Goal: Task Accomplishment & Management: Use online tool/utility

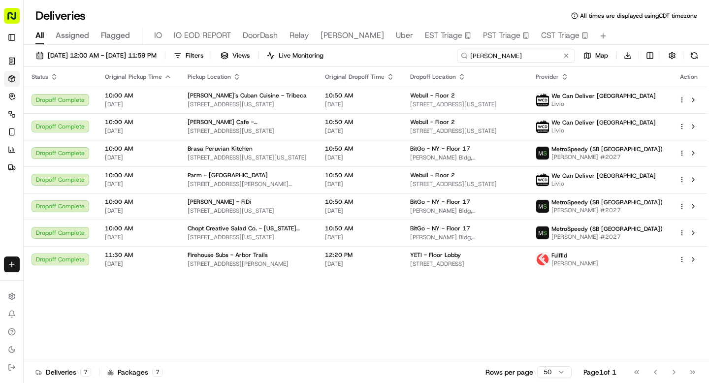
click at [500, 55] on input "willia" at bounding box center [516, 56] width 118 height 14
click at [342, 102] on td "10:50 AM 09/19/2025" at bounding box center [359, 100] width 85 height 27
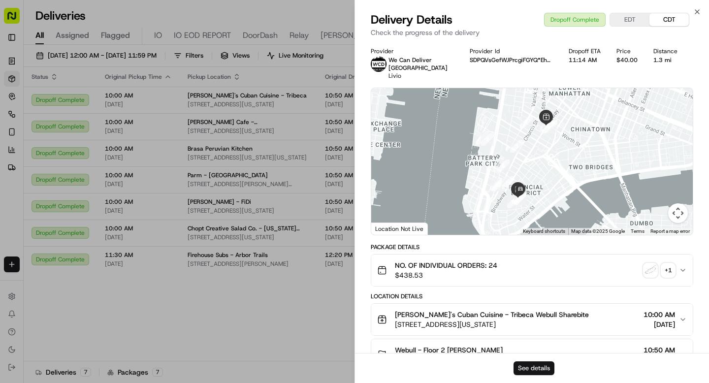
click at [535, 371] on button "See details" at bounding box center [534, 369] width 41 height 14
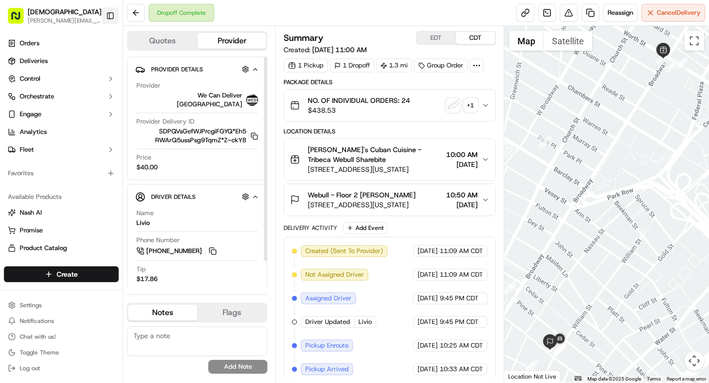
click at [110, 11] on button "Toggle Sidebar" at bounding box center [110, 15] width 17 height 17
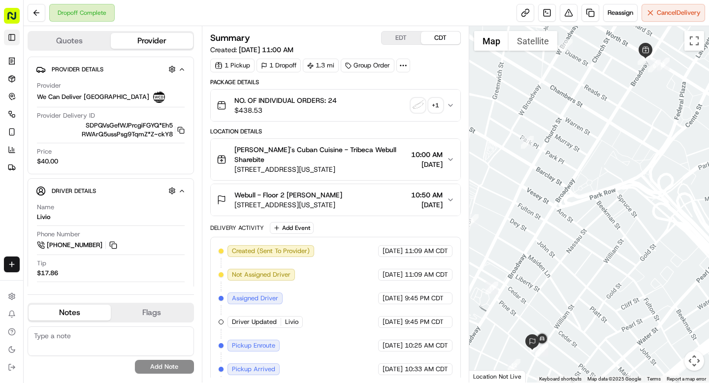
click at [9, 35] on button "Toggle Sidebar" at bounding box center [12, 38] width 16 height 16
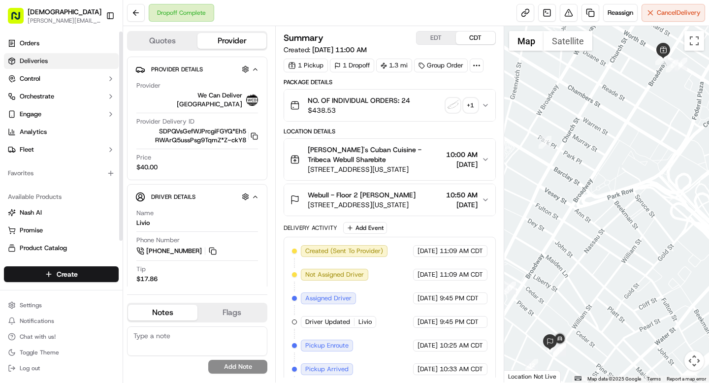
click at [32, 57] on span "Deliveries" at bounding box center [34, 61] width 28 height 9
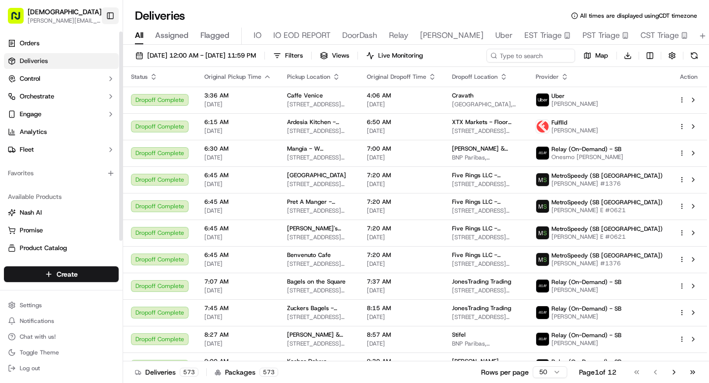
click at [110, 15] on button "Toggle Sidebar" at bounding box center [110, 15] width 17 height 17
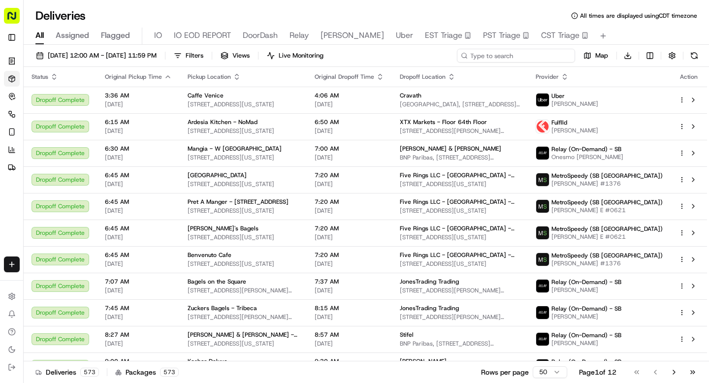
click at [500, 56] on input at bounding box center [516, 56] width 118 height 14
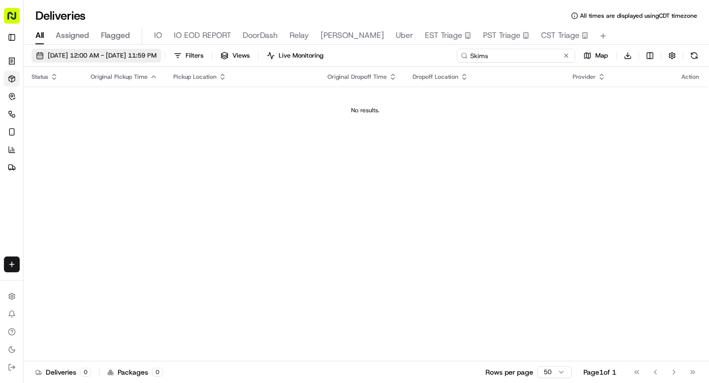
type input "Skims"
click at [97, 53] on span "09/19/2025 12:00 AM - 09/19/2025 11:59 PM" at bounding box center [102, 55] width 109 height 9
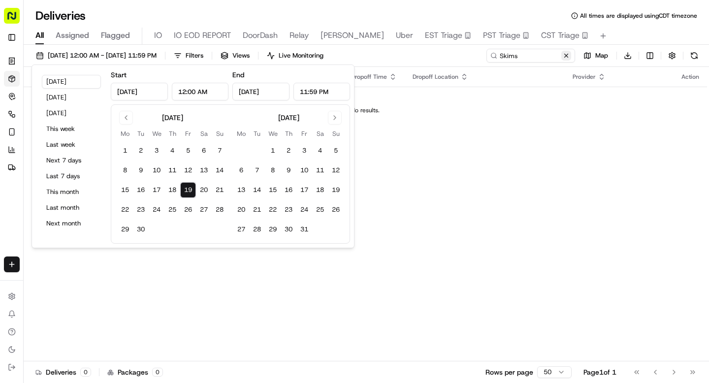
click at [566, 58] on button at bounding box center [567, 56] width 10 height 10
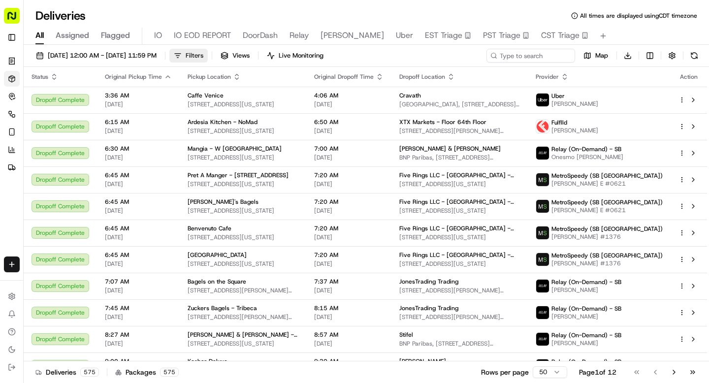
click at [203, 60] on span "Filters" at bounding box center [195, 55] width 18 height 9
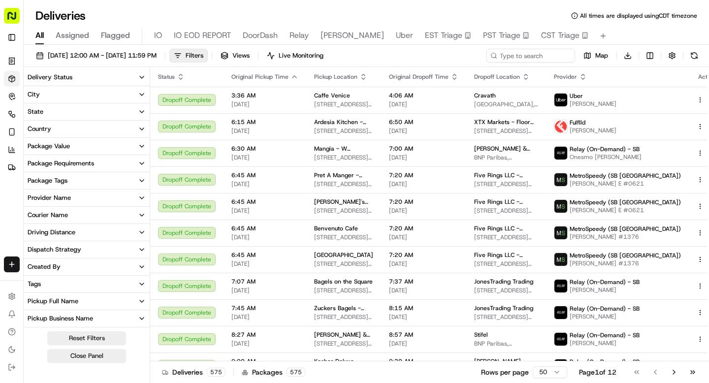
click at [115, 196] on button "Provider Name" at bounding box center [87, 198] width 126 height 17
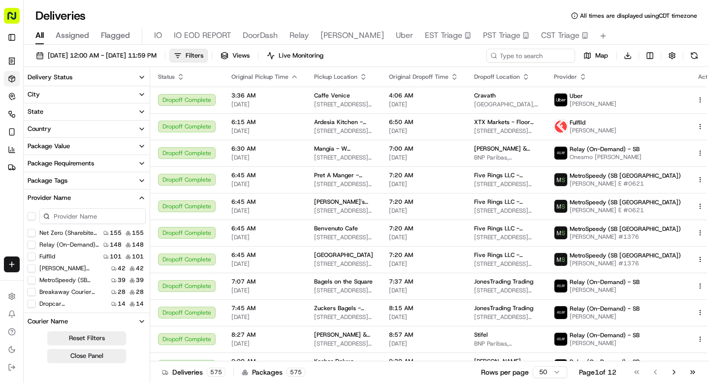
click at [114, 198] on button "Provider Name" at bounding box center [87, 198] width 126 height 17
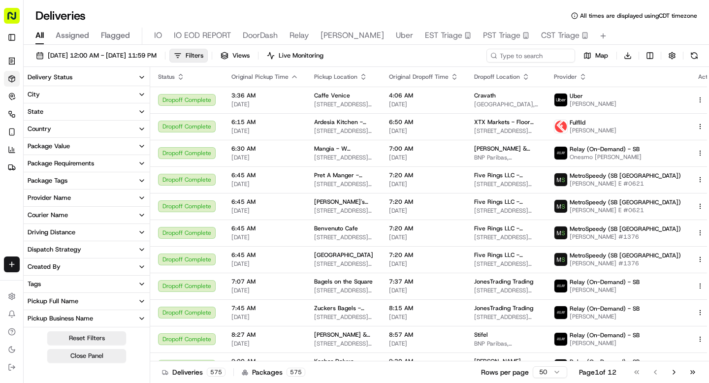
click at [114, 198] on button "Provider Name" at bounding box center [87, 198] width 126 height 17
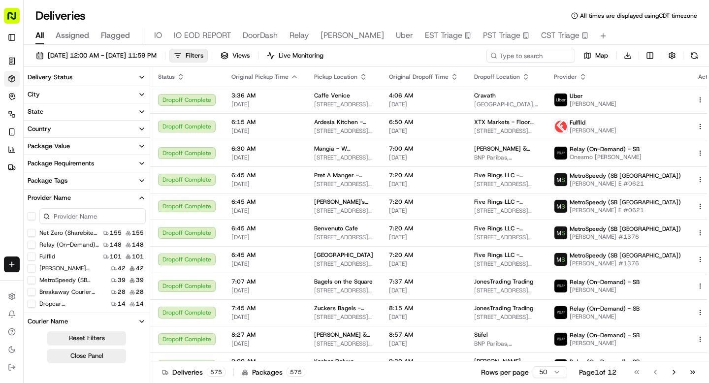
click at [118, 202] on button "Provider Name" at bounding box center [87, 198] width 126 height 17
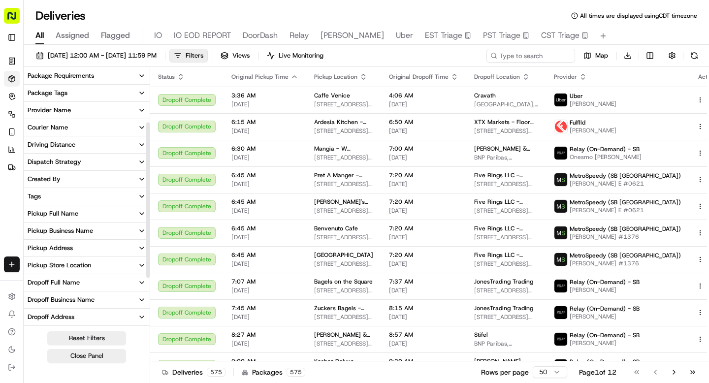
scroll to position [90, 0]
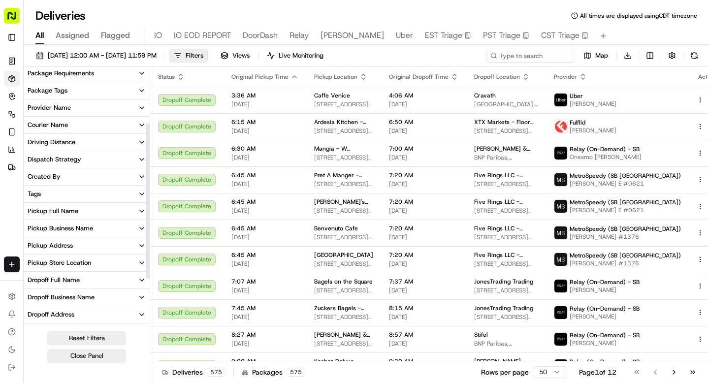
click at [88, 301] on div "Dropoff Business Name" at bounding box center [61, 297] width 67 height 9
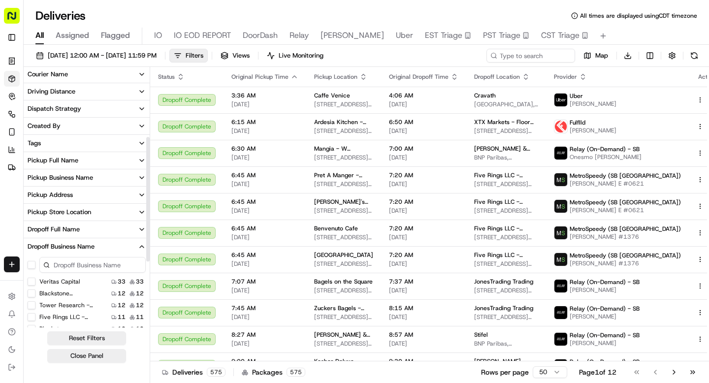
scroll to position [141, 0]
click at [66, 268] on input at bounding box center [92, 265] width 106 height 16
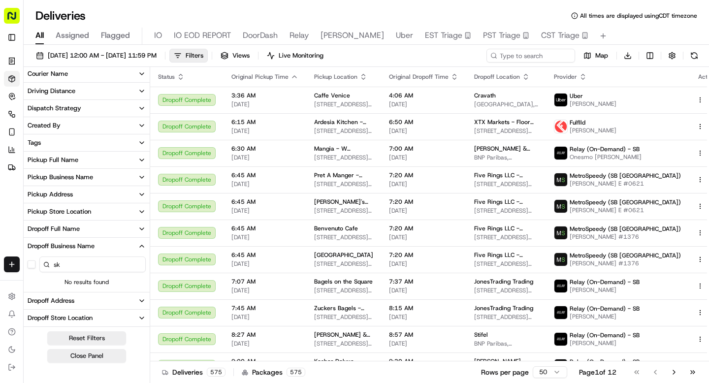
type input "s"
type input "good"
click at [157, 53] on span "09/19/2025 12:00 AM - 09/19/2025 11:59 PM" at bounding box center [102, 55] width 109 height 9
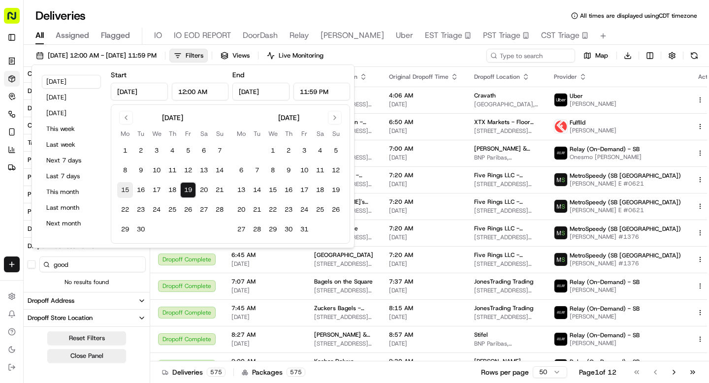
click at [126, 188] on button "15" at bounding box center [125, 190] width 16 height 16
type input "Sep 15, 2025"
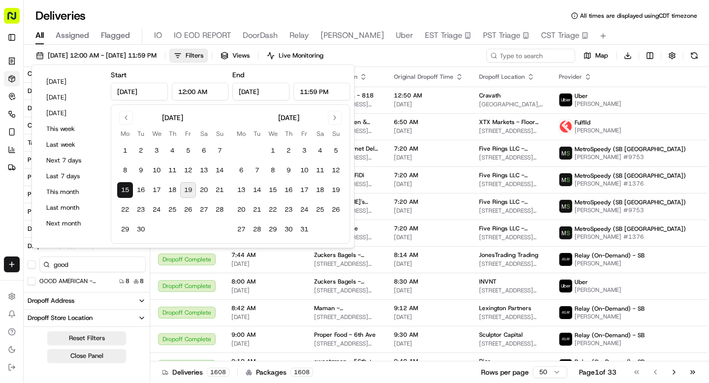
click at [188, 189] on button "19" at bounding box center [188, 190] width 16 height 16
type input "Sep 19, 2025"
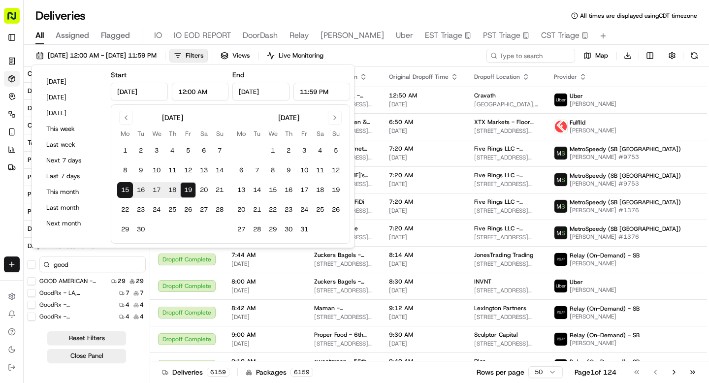
click at [189, 190] on button "19" at bounding box center [188, 190] width 16 height 16
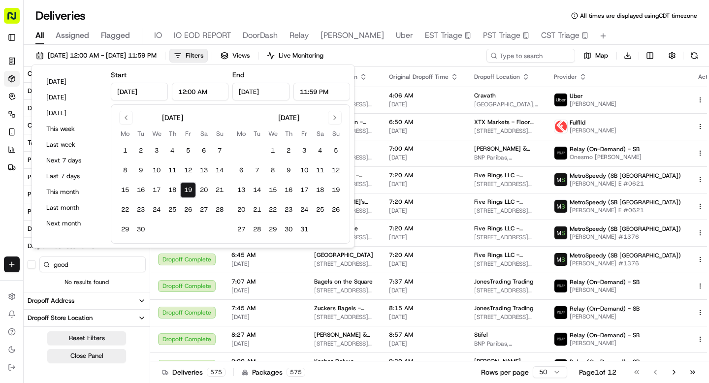
click at [185, 191] on button "19" at bounding box center [188, 190] width 16 height 16
click at [128, 119] on button "Go to previous month" at bounding box center [126, 118] width 14 height 14
click at [134, 115] on div "August 2025" at bounding box center [172, 117] width 110 height 12
click at [129, 114] on button "Go to previous month" at bounding box center [126, 118] width 14 height 14
click at [207, 189] on button "19" at bounding box center [204, 190] width 16 height 16
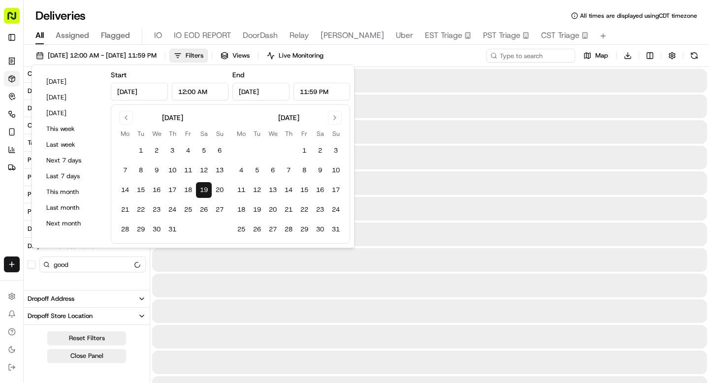
type input "Jul 19, 2025"
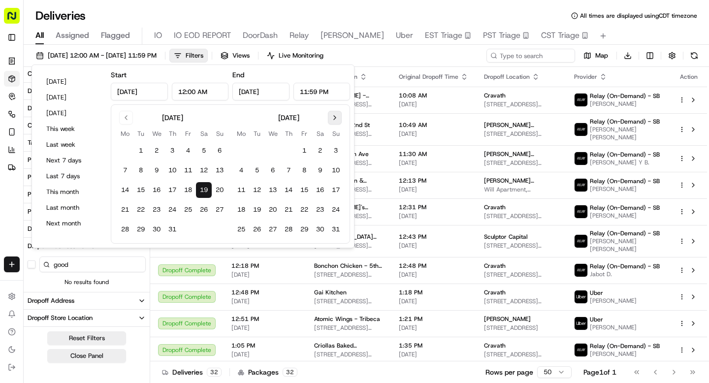
click at [334, 117] on button "Go to next month" at bounding box center [335, 118] width 14 height 14
click at [301, 191] on button "19" at bounding box center [305, 190] width 16 height 16
type input "Sep 19, 2025"
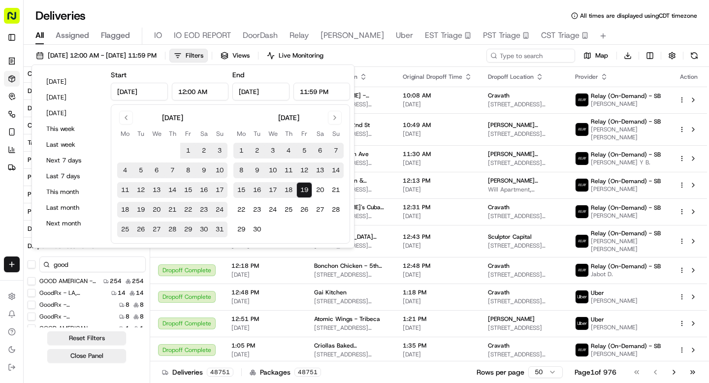
click at [32, 280] on 6 "GOOD AMERICAN - Floor 6" at bounding box center [32, 281] width 8 height 8
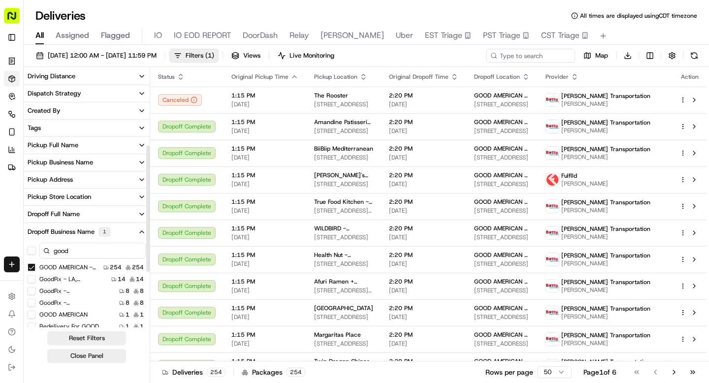
scroll to position [153, 0]
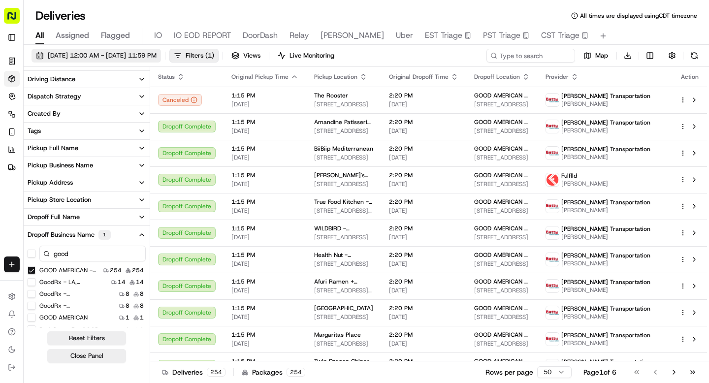
click at [102, 56] on span "07/19/2025 12:00 AM - 09/19/2025 11:59 PM" at bounding box center [102, 55] width 109 height 9
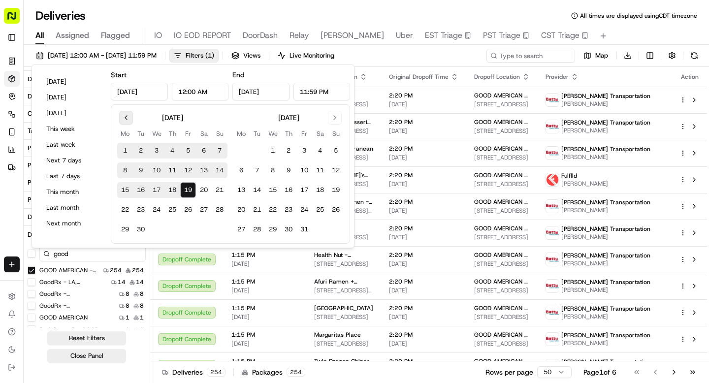
click at [127, 118] on button "Go to previous month" at bounding box center [126, 118] width 14 height 14
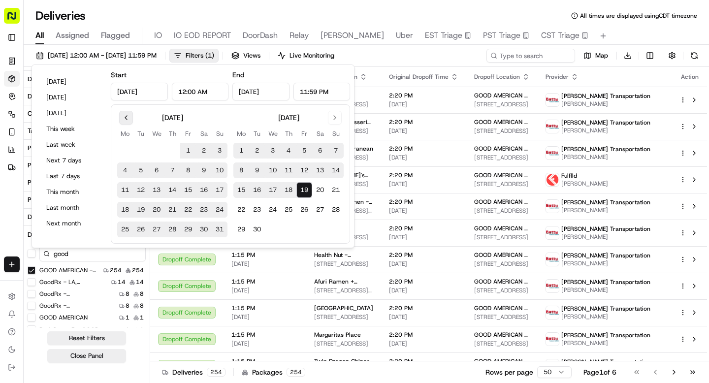
click at [127, 118] on button "Go to previous month" at bounding box center [126, 118] width 14 height 14
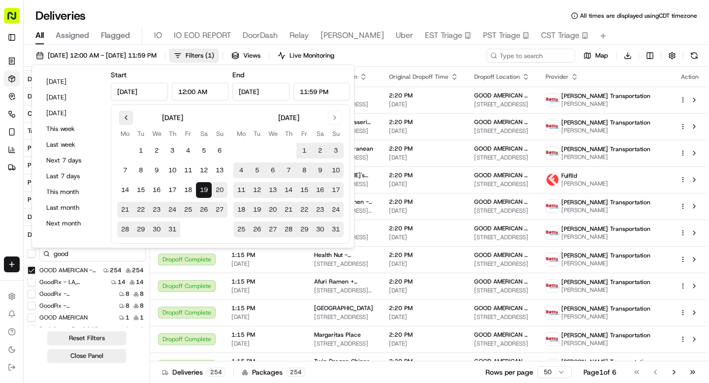
click at [127, 118] on button "Go to previous month" at bounding box center [126, 118] width 14 height 14
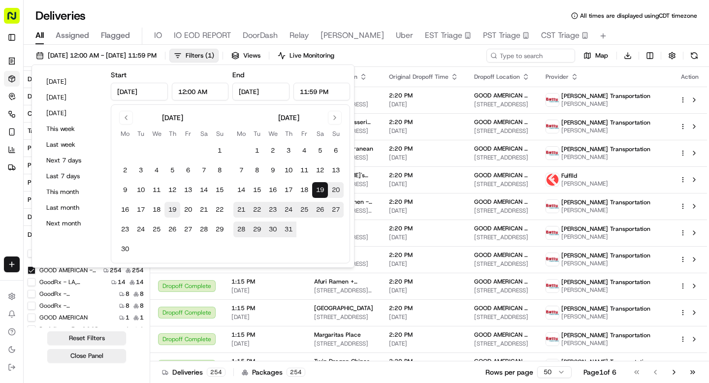
click at [174, 209] on button "19" at bounding box center [173, 210] width 16 height 16
type input "Jun 19, 2025"
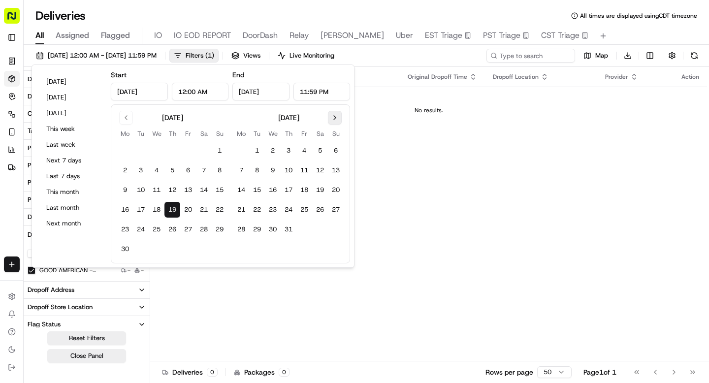
click at [339, 117] on button "Go to next month" at bounding box center [335, 118] width 14 height 14
click at [302, 192] on button "19" at bounding box center [305, 190] width 16 height 16
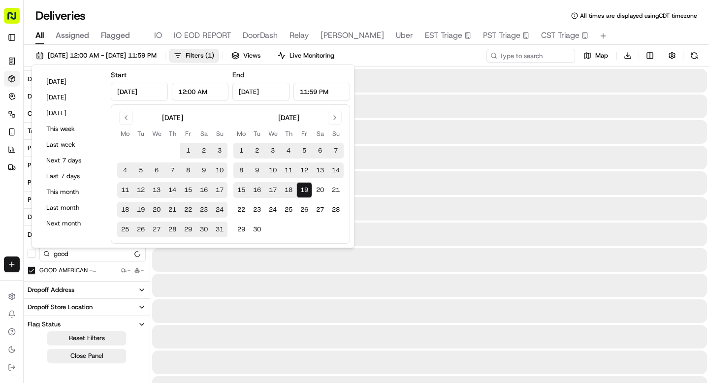
type input "Sep 19, 2025"
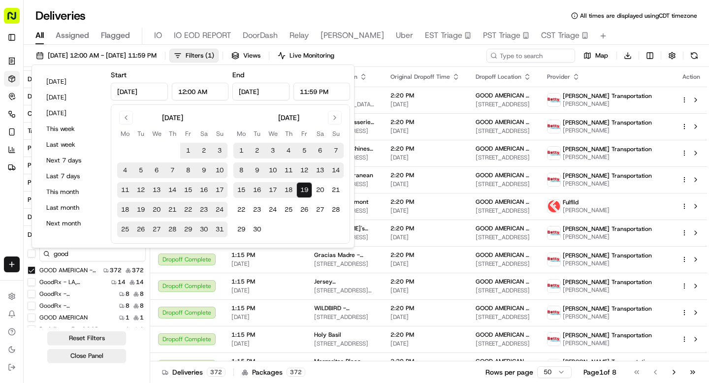
click at [627, 34] on div "All Assigned Flagged IO IO EOD REPORT DoorDash Relay Nate Uber EST Triage PST T…" at bounding box center [367, 36] width 686 height 17
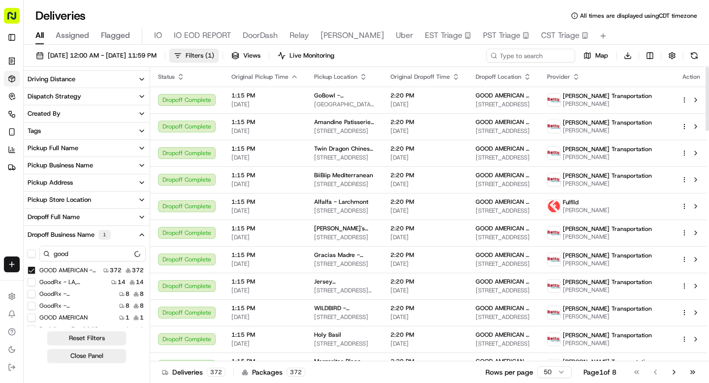
click at [214, 53] on span "Filters ( 1 )" at bounding box center [200, 55] width 29 height 9
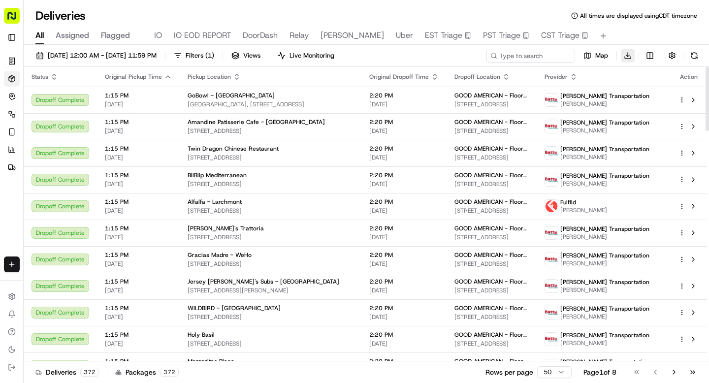
click at [628, 58] on html "Sharebite n.barrigan@sharebite.com Toggle Sidebar Orders Deliveries Control Orc…" at bounding box center [354, 191] width 709 height 383
click at [608, 88] on span "Completed Report" at bounding box center [598, 92] width 49 height 8
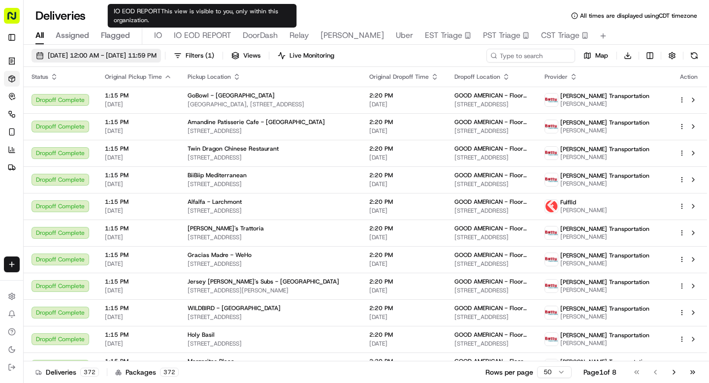
click at [116, 58] on span "06/19/2025 12:00 AM - 09/19/2025 11:59 PM" at bounding box center [102, 55] width 109 height 9
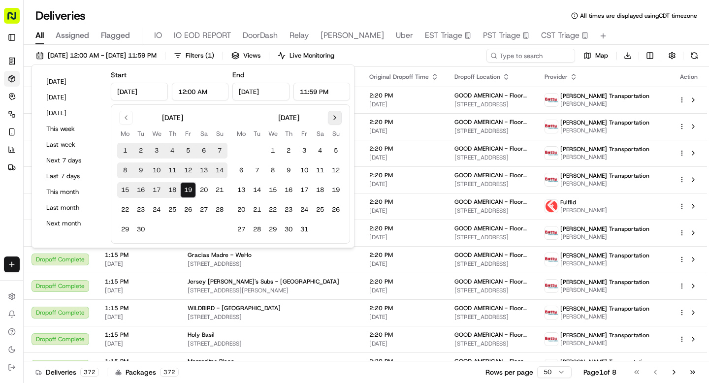
click at [338, 117] on button "Go to next month" at bounding box center [335, 118] width 14 height 14
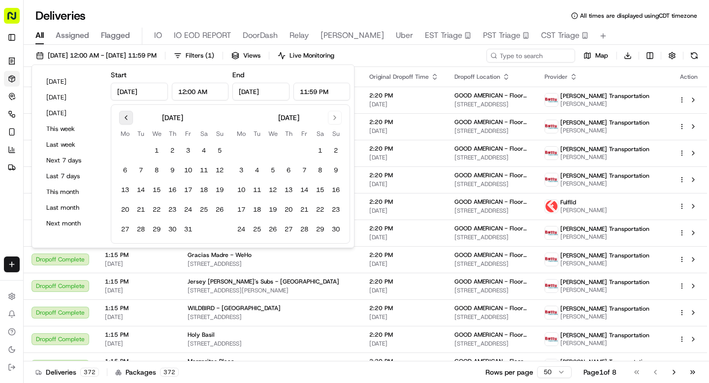
click at [129, 117] on button "Go to previous month" at bounding box center [126, 118] width 14 height 14
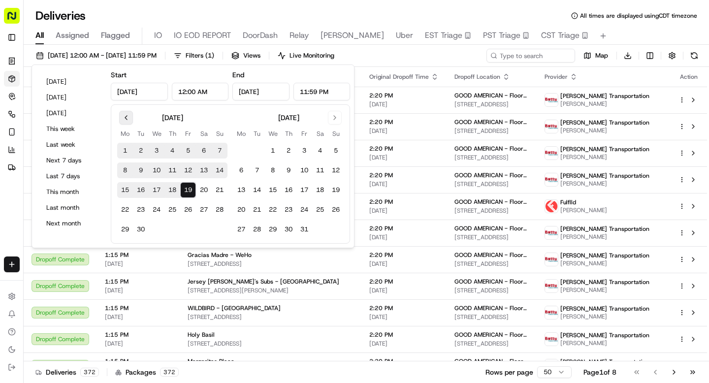
click at [129, 117] on button "Go to previous month" at bounding box center [126, 118] width 14 height 14
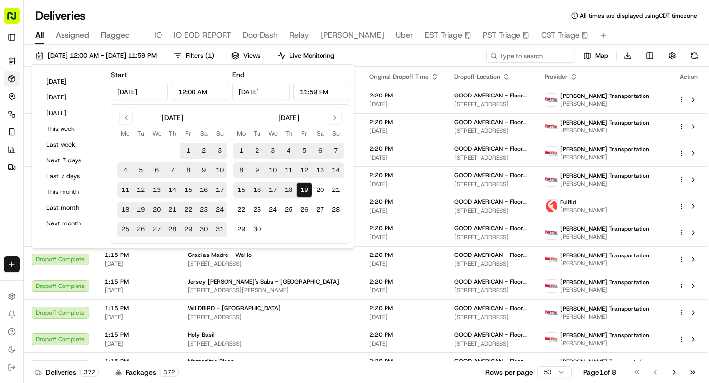
click at [177, 231] on button "28" at bounding box center [173, 230] width 16 height 16
type input "Aug 28, 2025"
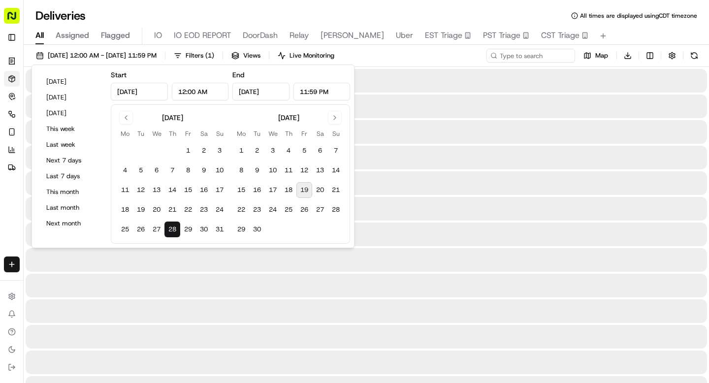
click at [177, 231] on button "28" at bounding box center [173, 230] width 16 height 16
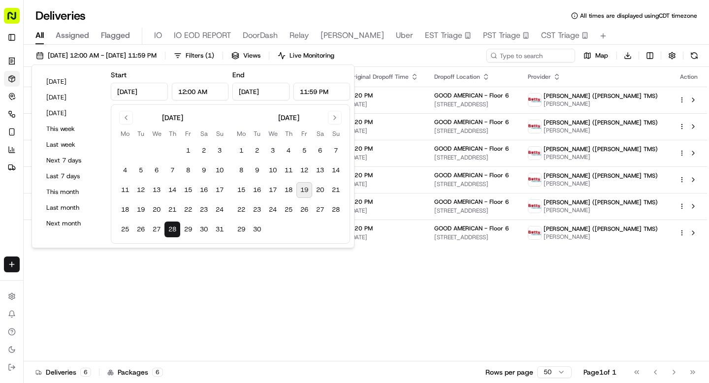
click at [238, 308] on div "Status Original Pickup Time Pickup Location Original Dropoff Time Dropoff Locat…" at bounding box center [366, 214] width 684 height 295
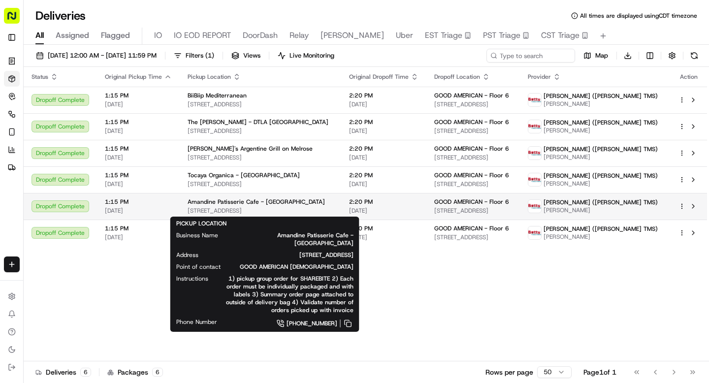
click at [241, 206] on div "Amandine Patisserie Cafe - Koreatown 3121 W Olympic Blvd, Los Angeles, CA 90006…" at bounding box center [261, 206] width 146 height 17
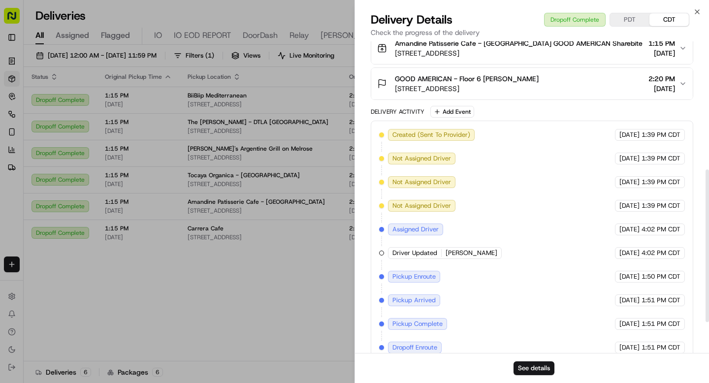
scroll to position [253, 0]
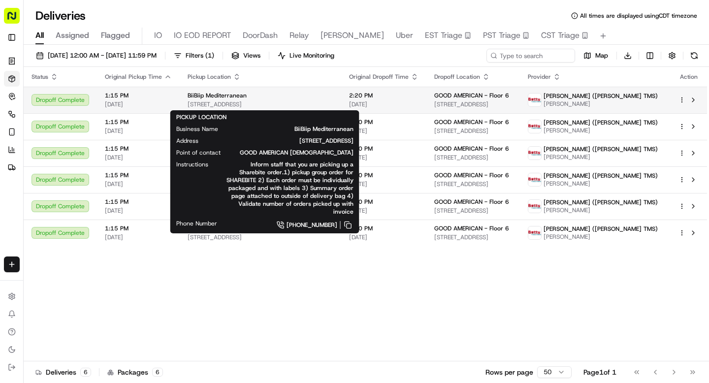
click at [264, 104] on span "9622 Venice Blvd., Culver City, CA 90232, USA" at bounding box center [261, 105] width 146 height 8
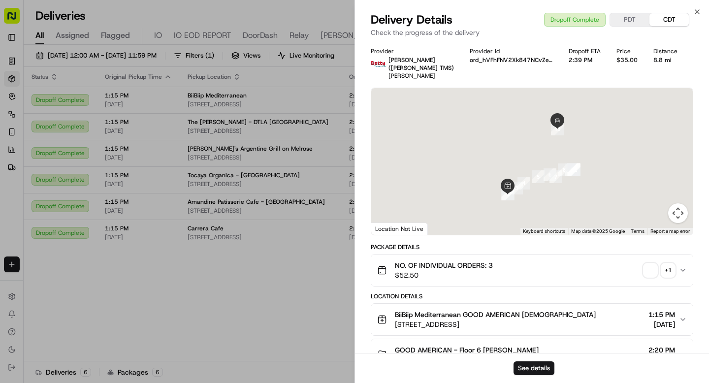
scroll to position [252, 0]
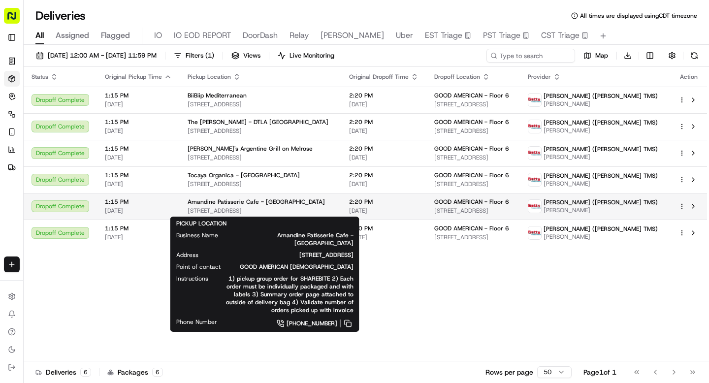
click at [275, 206] on div "Amandine Patisserie Cafe - Koreatown 3121 W Olympic Blvd, Los Angeles, CA 90006…" at bounding box center [261, 206] width 146 height 17
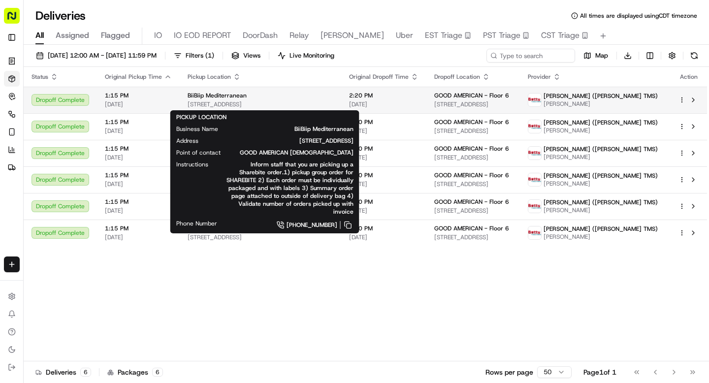
click at [267, 96] on div "BiiBiip Mediterranean" at bounding box center [261, 96] width 146 height 8
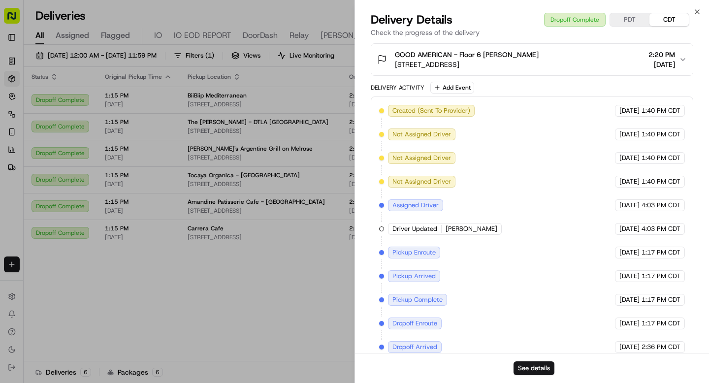
scroll to position [326, 0]
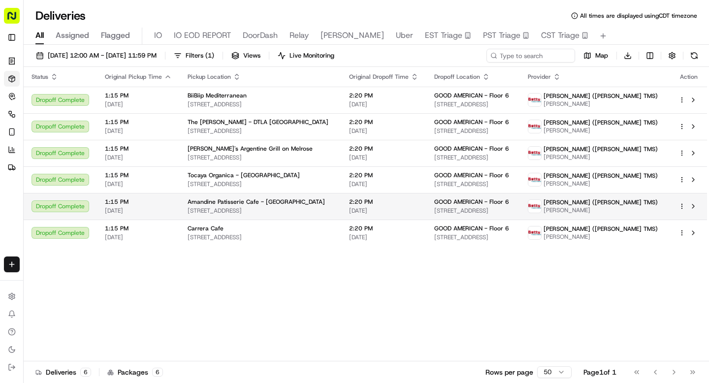
click at [321, 209] on span "3121 W Olympic Blvd, Los Angeles, CA 90006, USA" at bounding box center [261, 211] width 146 height 8
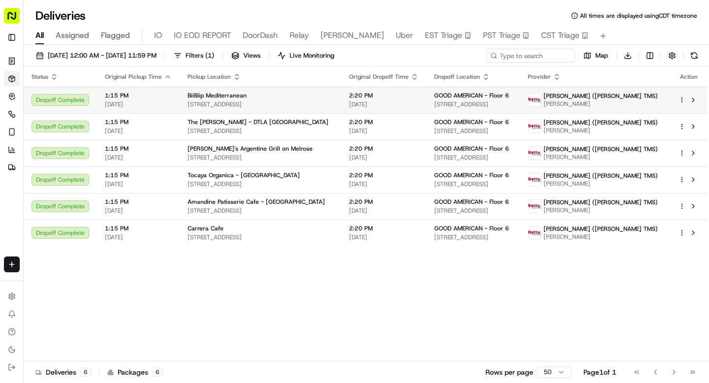
click at [251, 105] on span "9622 Venice Blvd., Culver City, CA 90232, USA" at bounding box center [261, 105] width 146 height 8
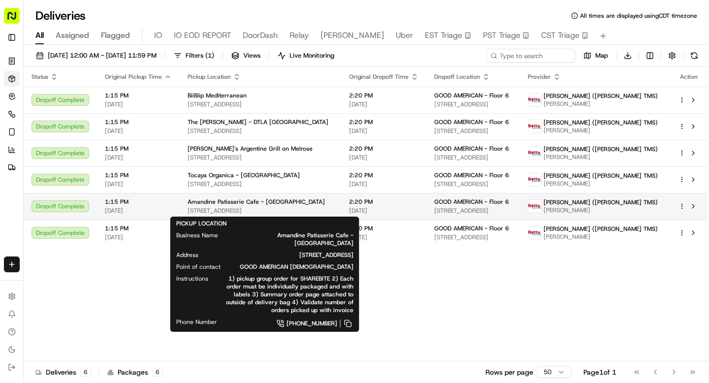
click at [252, 209] on span "3121 W Olympic Blvd, Los Angeles, CA 90006, USA" at bounding box center [261, 211] width 146 height 8
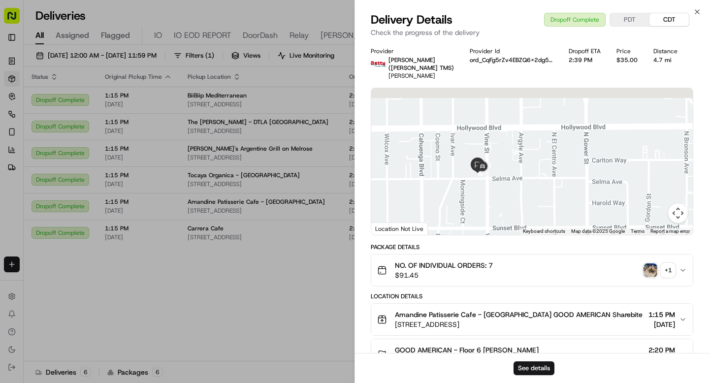
drag, startPoint x: 486, startPoint y: 114, endPoint x: 486, endPoint y: 200, distance: 85.7
click at [487, 200] on div at bounding box center [532, 161] width 322 height 147
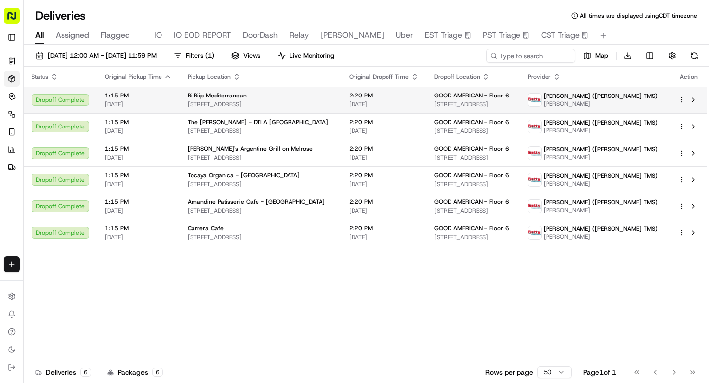
click at [197, 102] on span "9622 Venice Blvd., Culver City, CA 90232, USA" at bounding box center [261, 105] width 146 height 8
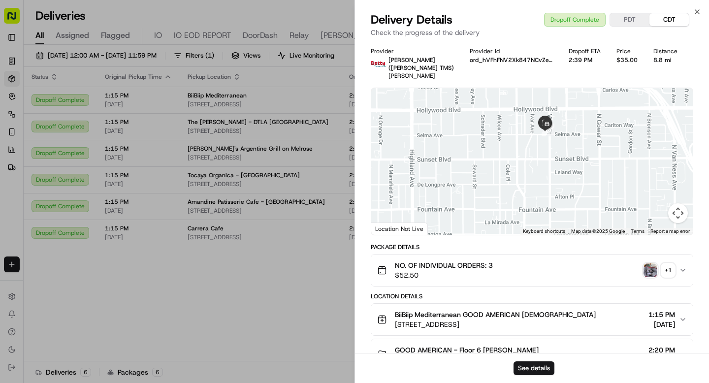
drag, startPoint x: 578, startPoint y: 115, endPoint x: 537, endPoint y: 217, distance: 110.1
click at [537, 217] on div at bounding box center [532, 161] width 322 height 147
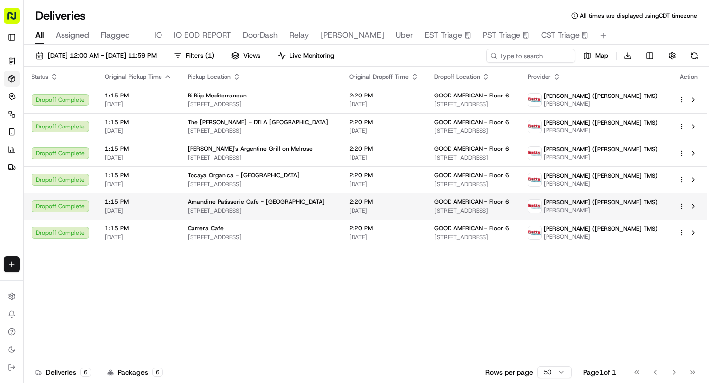
click at [260, 212] on span "3121 W Olympic Blvd, Los Angeles, CA 90006, USA" at bounding box center [261, 211] width 146 height 8
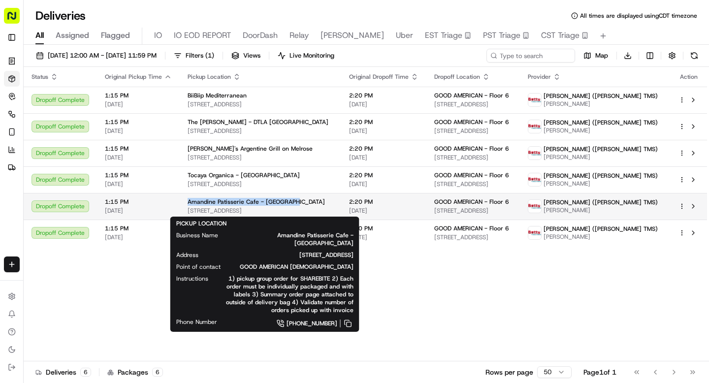
drag, startPoint x: 185, startPoint y: 202, endPoint x: 290, endPoint y: 203, distance: 104.9
click at [290, 203] on td "Amandine Patisserie Cafe - Koreatown 3121 W Olympic Blvd, Los Angeles, CA 90006…" at bounding box center [261, 206] width 162 height 27
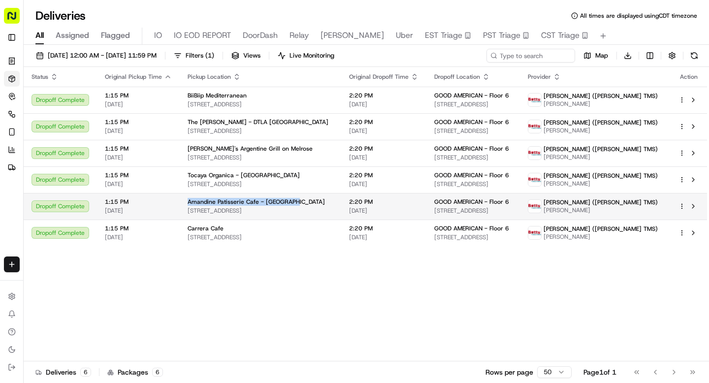
copy span "Amandine Patisserie Cafe - Koreatown"
click at [312, 209] on span "3121 W Olympic Blvd, Los Angeles, CA 90006, USA" at bounding box center [261, 211] width 146 height 8
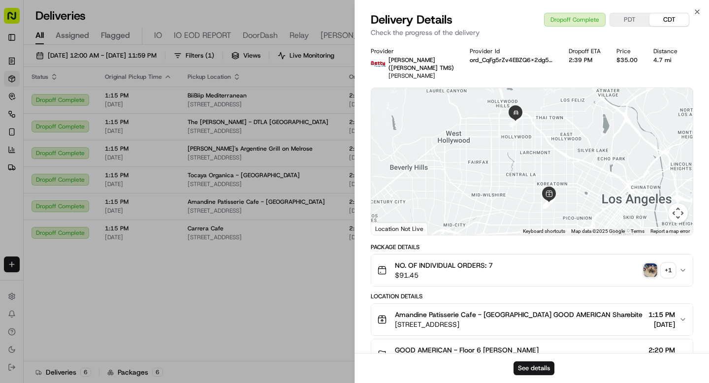
scroll to position [275, 0]
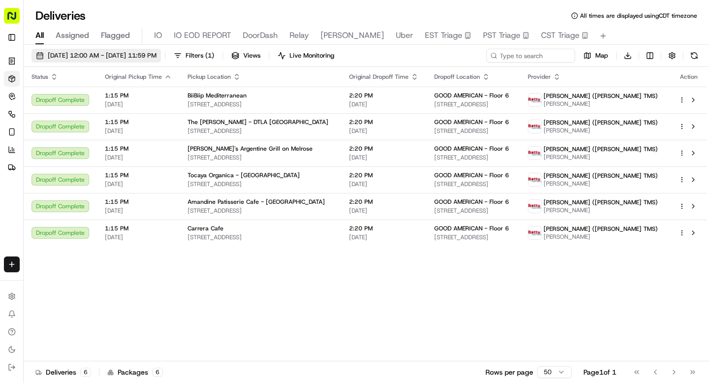
click at [96, 55] on span "08/28/2025 12:00 AM - 08/28/2025 11:59 PM" at bounding box center [102, 55] width 109 height 9
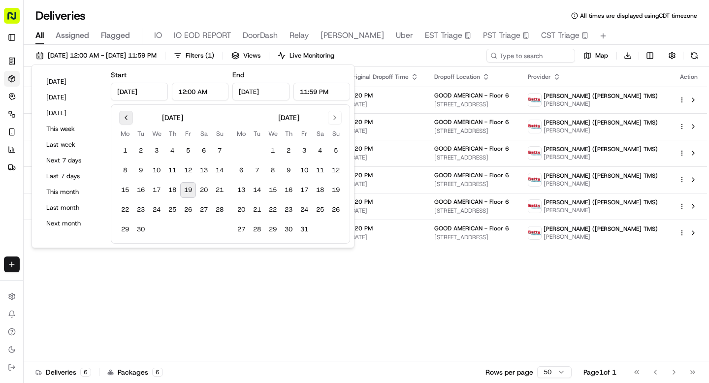
click at [127, 118] on button "Go to previous month" at bounding box center [126, 118] width 14 height 14
click at [129, 231] on button "25" at bounding box center [125, 230] width 16 height 16
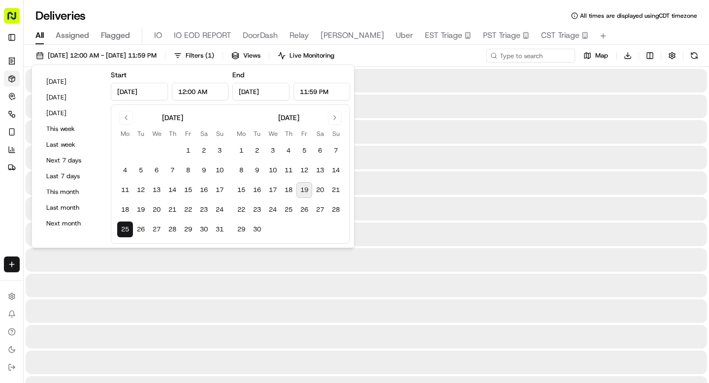
type input "Aug 25, 2025"
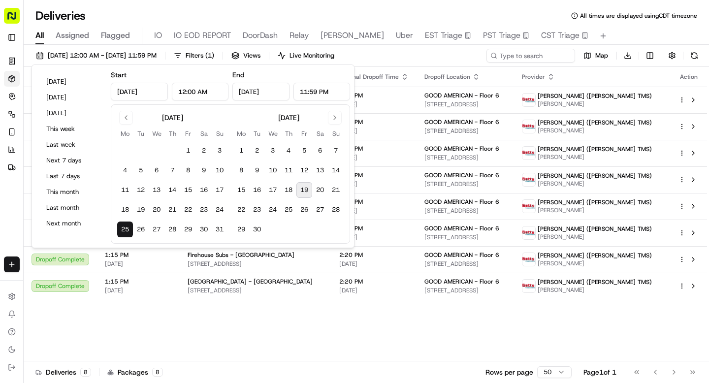
click at [582, 340] on div "Status Original Pickup Time Pickup Location Original Dropoff Time Dropoff Locat…" at bounding box center [366, 214] width 684 height 295
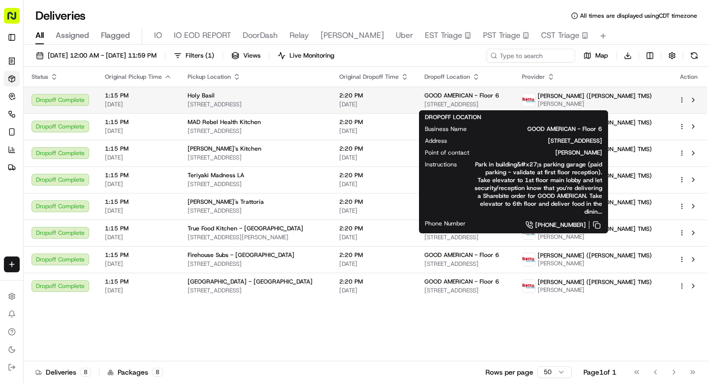
click at [506, 106] on span "1601 Vine St, Los Angeles, CA 90028, USA" at bounding box center [466, 105] width 82 height 8
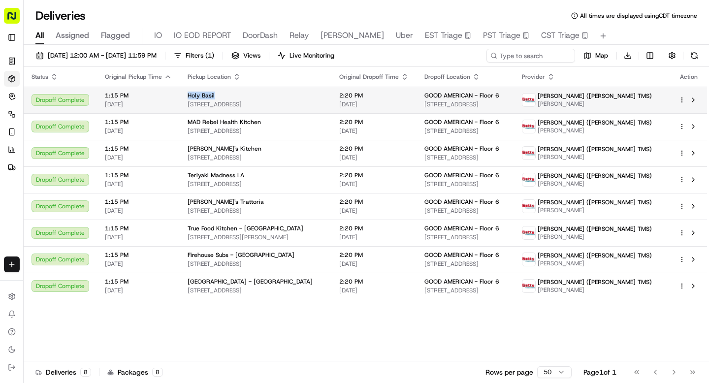
drag, startPoint x: 184, startPoint y: 96, endPoint x: 216, endPoint y: 96, distance: 32.0
click at [216, 96] on td "Holy Basil 718 S Los Angeles St, Los Angeles, CA 90014, USA" at bounding box center [256, 100] width 152 height 27
copy span "Holy Basil"
click at [157, 58] on span "08/25/2025 12:00 AM - 08/25/2025 11:59 PM" at bounding box center [102, 55] width 109 height 9
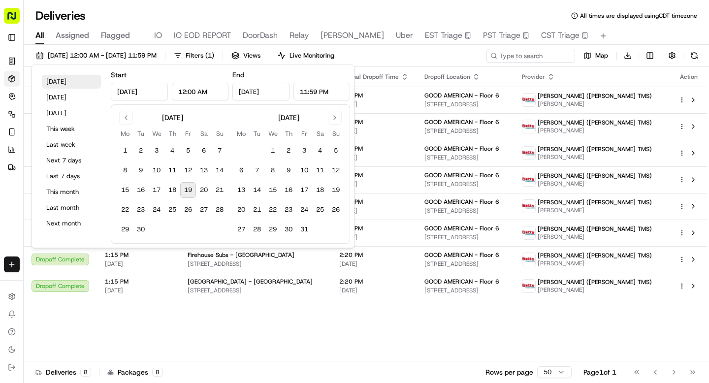
click at [79, 86] on button "Today" at bounding box center [71, 82] width 59 height 14
type input "Sep 19, 2025"
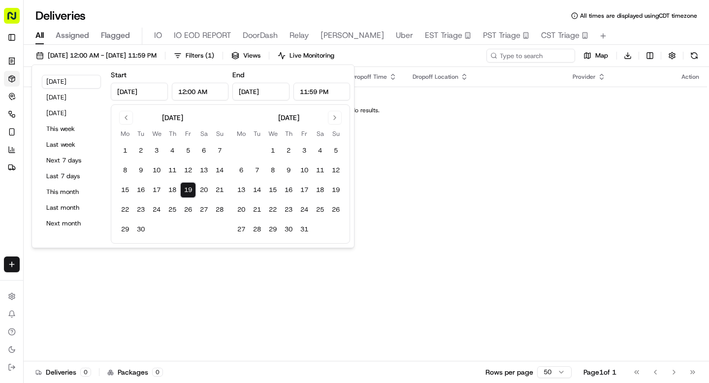
click at [522, 11] on div "Deliveries All times are displayed using CDT timezone" at bounding box center [367, 16] width 686 height 16
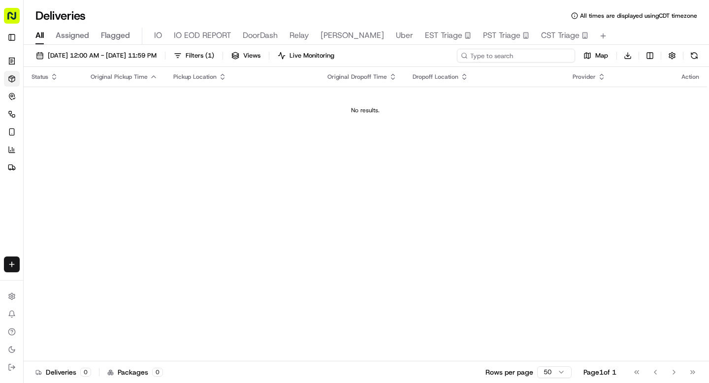
click at [504, 56] on input at bounding box center [516, 56] width 118 height 14
click at [482, 56] on input "Jumiek" at bounding box center [516, 56] width 118 height 14
click at [219, 52] on button "Filters ( 1 )" at bounding box center [193, 56] width 49 height 14
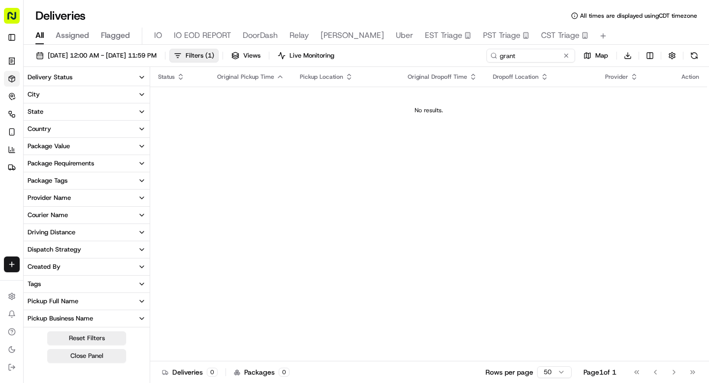
scroll to position [172, 0]
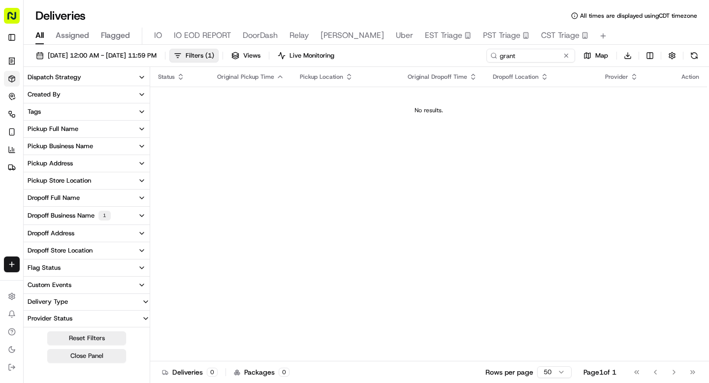
click at [92, 215] on div "Dropoff Business Name 1" at bounding box center [69, 216] width 83 height 10
click at [33, 250] on 6 "GOOD AMERICAN - Floor 6" at bounding box center [32, 251] width 8 height 8
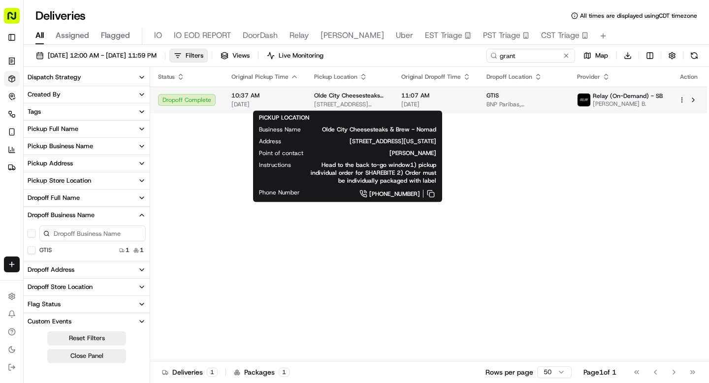
click at [382, 107] on span "66 Madison Ave, New York, NY 10016, USA" at bounding box center [349, 105] width 71 height 8
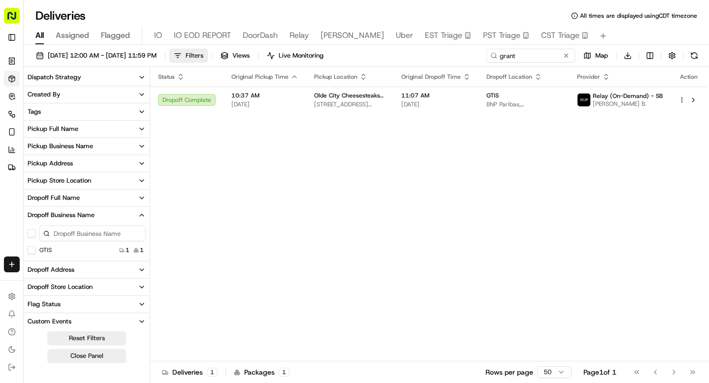
click at [208, 56] on button "Filters" at bounding box center [188, 56] width 38 height 14
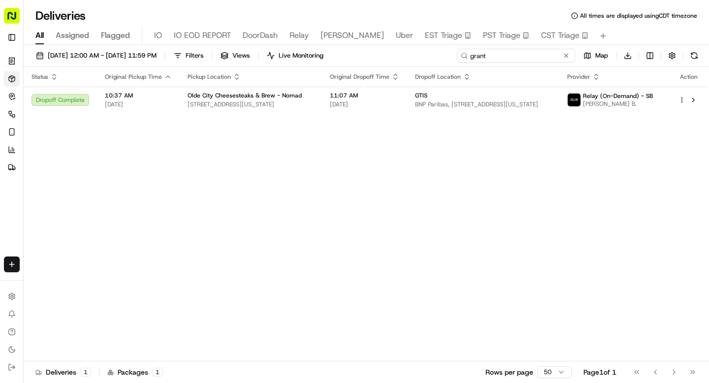
drag, startPoint x: 537, startPoint y: 55, endPoint x: 428, endPoint y: 54, distance: 109.9
click at [428, 54] on div "09/19/2025 12:00 AM - 09/19/2025 11:59 PM Filters Views Live Monitoring grant M…" at bounding box center [367, 58] width 686 height 18
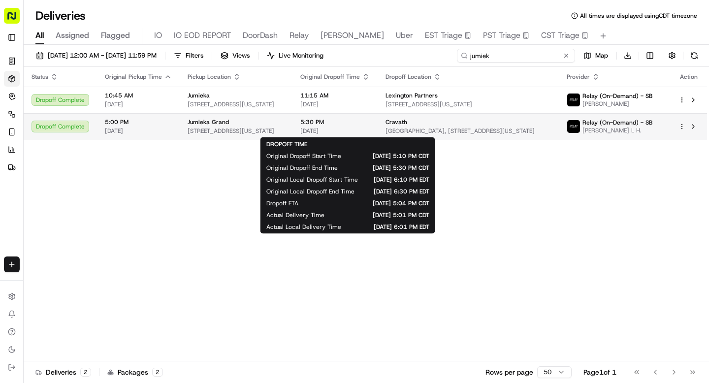
type input "jumiek"
click at [327, 129] on span "[DATE]" at bounding box center [335, 131] width 69 height 8
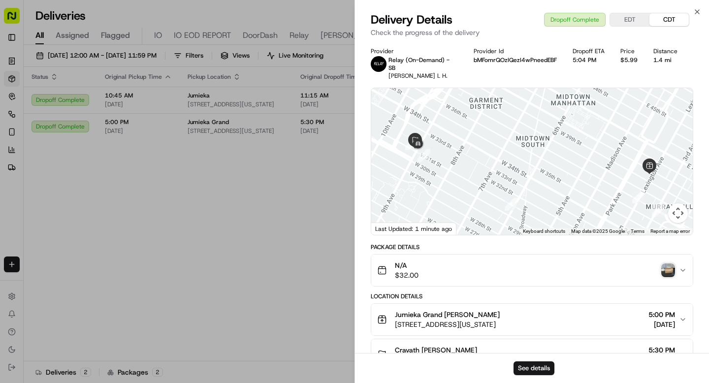
scroll to position [30, 0]
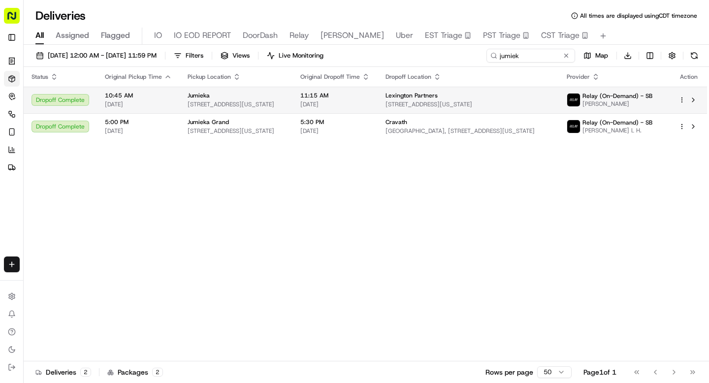
click at [280, 100] on div "Jumieka 601 Lexington Ave, New York, NY 10022, USA" at bounding box center [236, 100] width 97 height 17
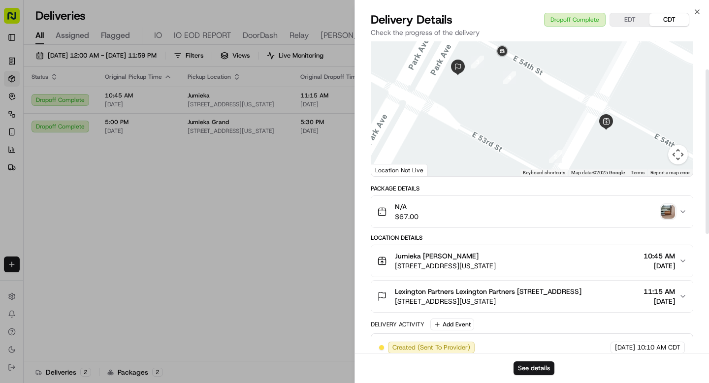
scroll to position [53, 0]
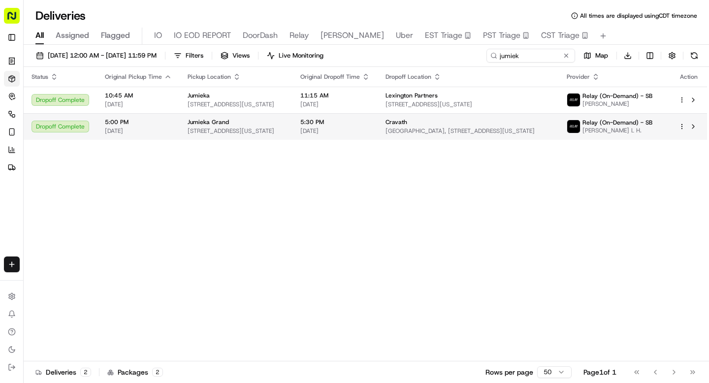
click at [350, 129] on span "[DATE]" at bounding box center [335, 131] width 69 height 8
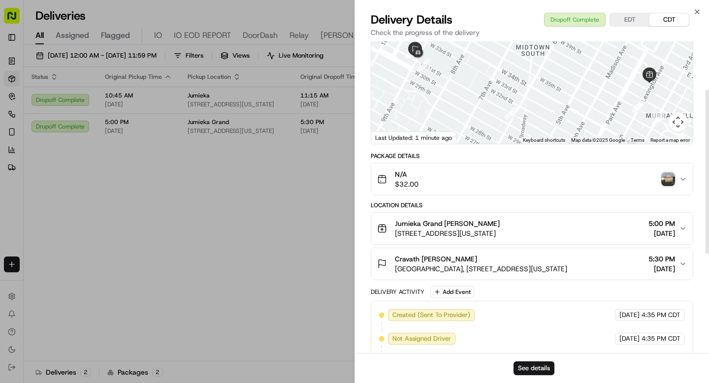
scroll to position [94, 0]
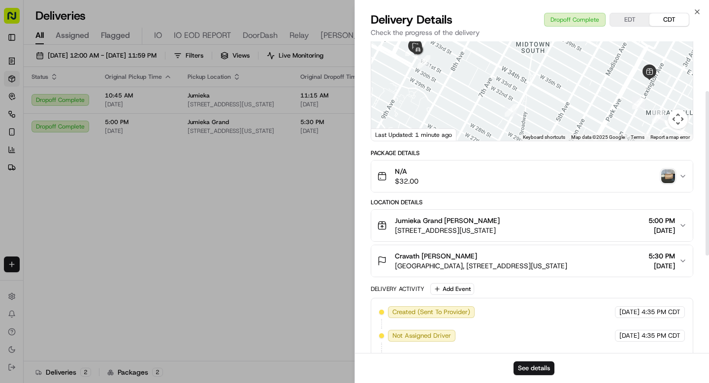
click at [474, 261] on span "[GEOGRAPHIC_DATA], [STREET_ADDRESS][US_STATE]" at bounding box center [481, 266] width 172 height 10
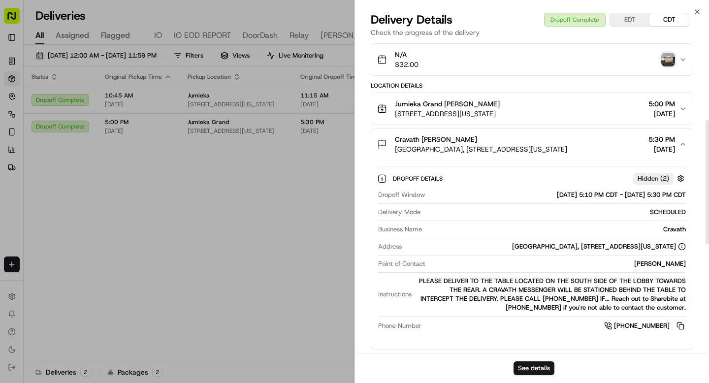
scroll to position [215, 0]
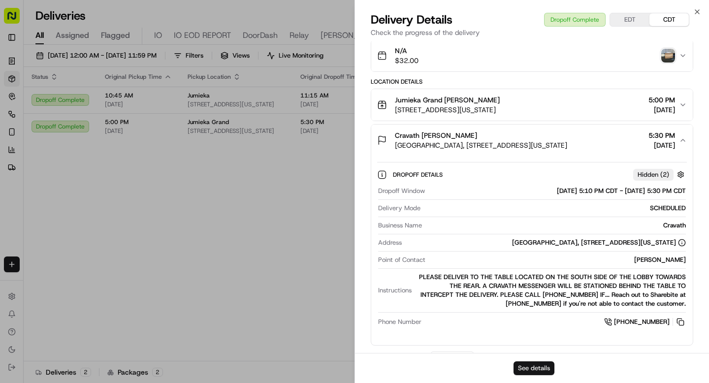
click at [526, 366] on button "See details" at bounding box center [534, 369] width 41 height 14
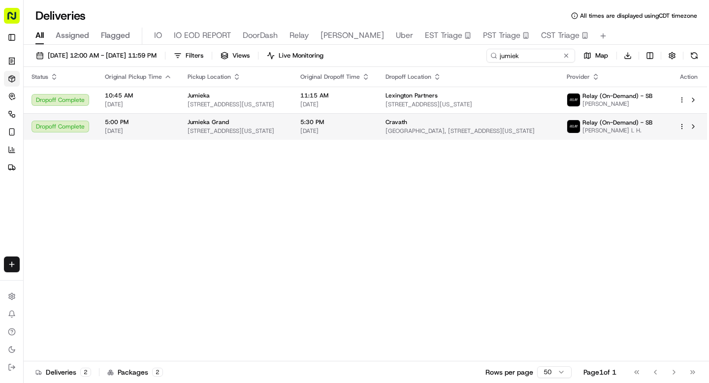
click at [354, 127] on span "[DATE]" at bounding box center [335, 131] width 69 height 8
click at [682, 127] on html "Sharebite n.barrigan@sharebite.com Toggle Sidebar Orders Deliveries Control Orc…" at bounding box center [354, 191] width 709 height 383
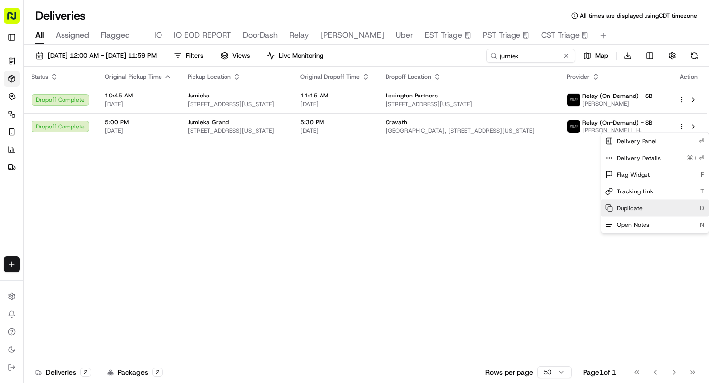
click at [628, 206] on span "Duplicate" at bounding box center [630, 208] width 26 height 8
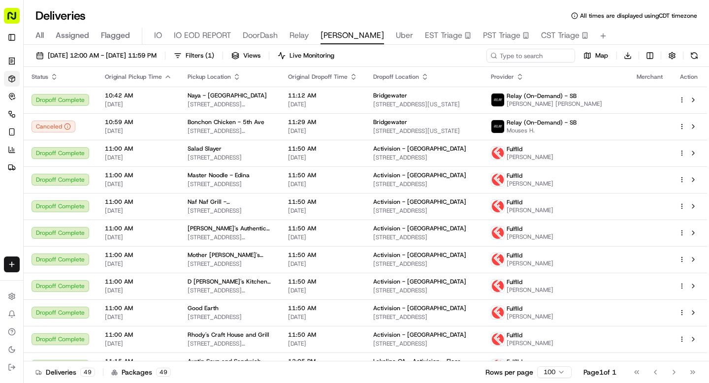
scroll to position [673, 0]
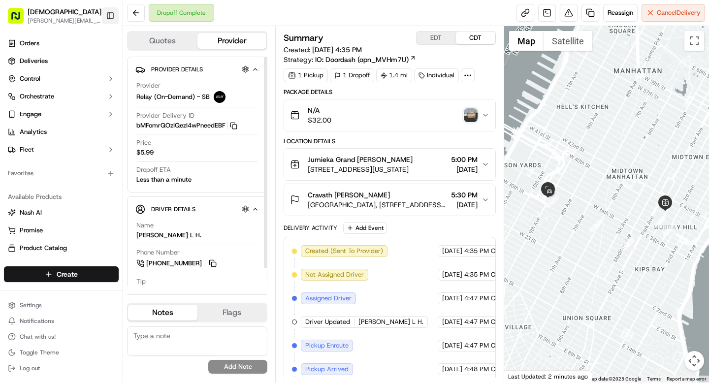
click at [107, 12] on button "Toggle Sidebar" at bounding box center [110, 15] width 17 height 17
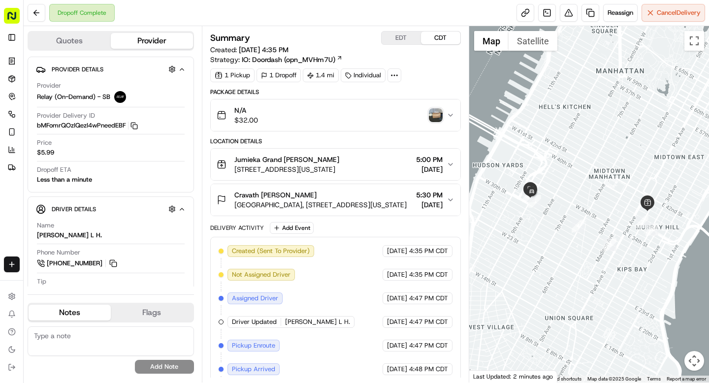
click at [394, 74] on icon at bounding box center [394, 75] width 9 height 9
click at [390, 100] on span "CR09192525166-28916-1947893" at bounding box center [412, 99] width 105 height 9
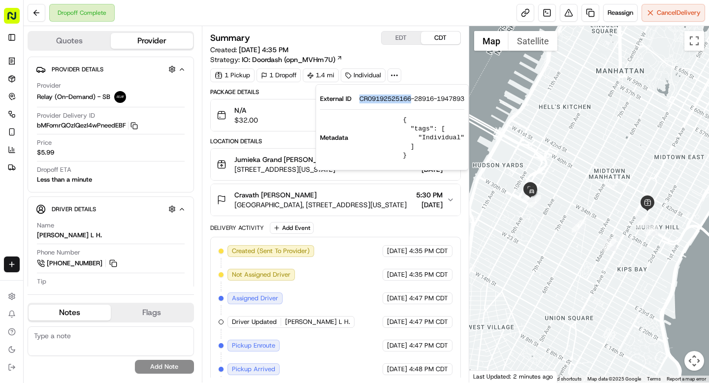
click at [390, 100] on span "CR09192525166-28916-1947893" at bounding box center [412, 99] width 105 height 9
copy span "CR09192525166"
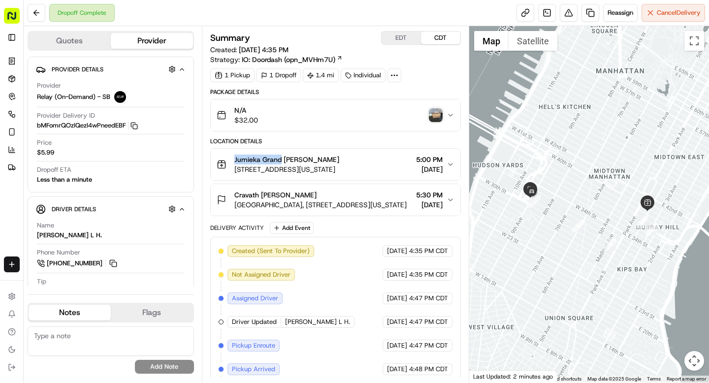
drag, startPoint x: 232, startPoint y: 161, endPoint x: 281, endPoint y: 160, distance: 49.3
click at [281, 160] on div "Jumieka Grand Denis Sharebite 346 Lexington Ave, New York, NY 10016, USA" at bounding box center [278, 165] width 123 height 20
copy span "Jumieka Grand"
drag, startPoint x: 262, startPoint y: 194, endPoint x: 309, endPoint y: 193, distance: 46.8
click at [309, 193] on span "Cravath [PERSON_NAME]" at bounding box center [276, 195] width 82 height 10
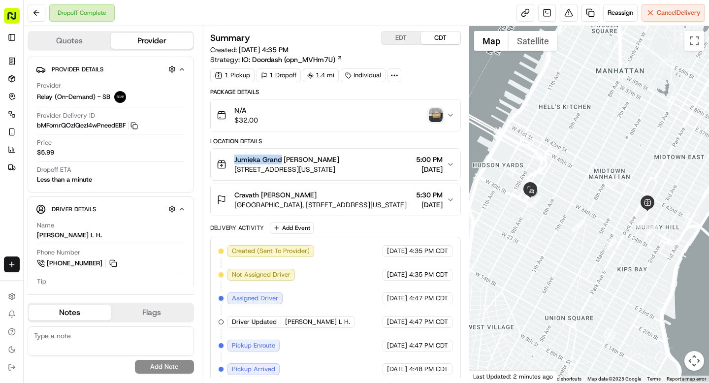
copy span "William Rosario"
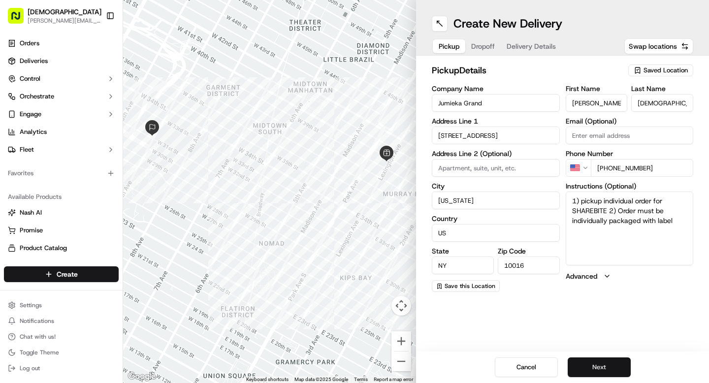
click at [589, 372] on button "Next" at bounding box center [599, 368] width 63 height 20
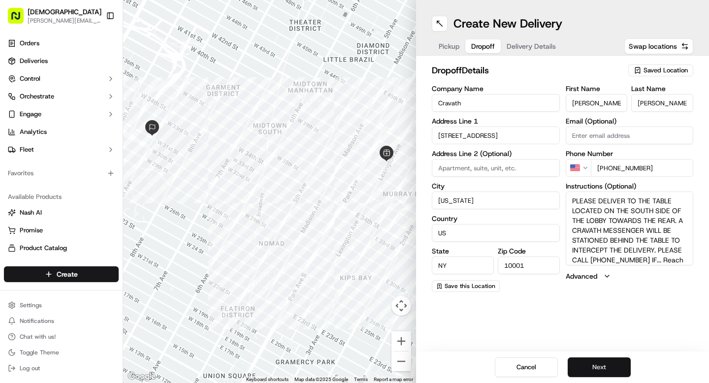
click at [589, 372] on button "Next" at bounding box center [599, 368] width 63 height 20
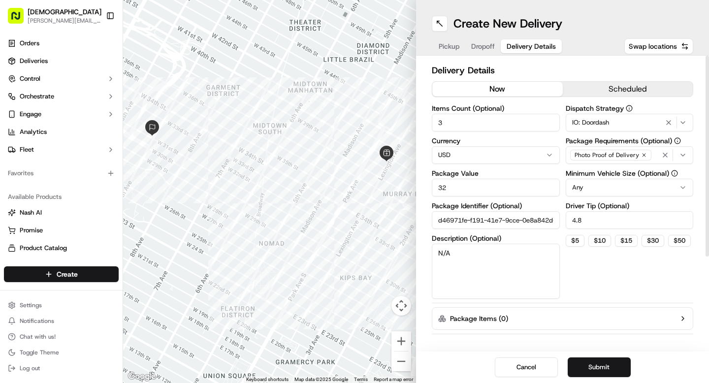
click at [457, 87] on button "now" at bounding box center [498, 89] width 131 height 15
click at [581, 367] on button "Submit" at bounding box center [599, 368] width 63 height 20
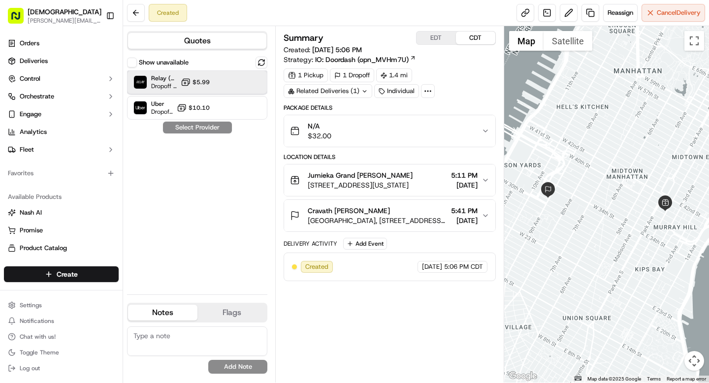
click at [218, 86] on div "Relay (On-Demand) - SB Dropoff ETA - $5.99" at bounding box center [197, 82] width 140 height 24
click at [210, 127] on button "Assign Provider" at bounding box center [198, 128] width 70 height 12
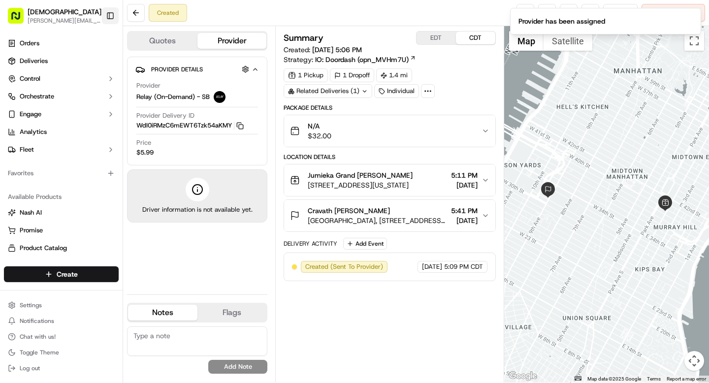
click at [112, 12] on button "Toggle Sidebar" at bounding box center [110, 15] width 17 height 17
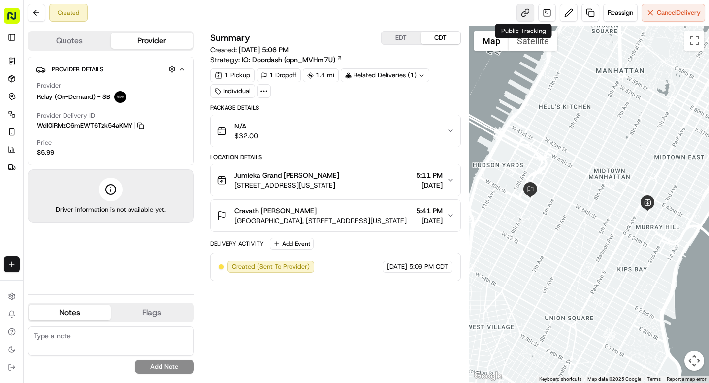
click at [520, 9] on link at bounding box center [526, 13] width 18 height 18
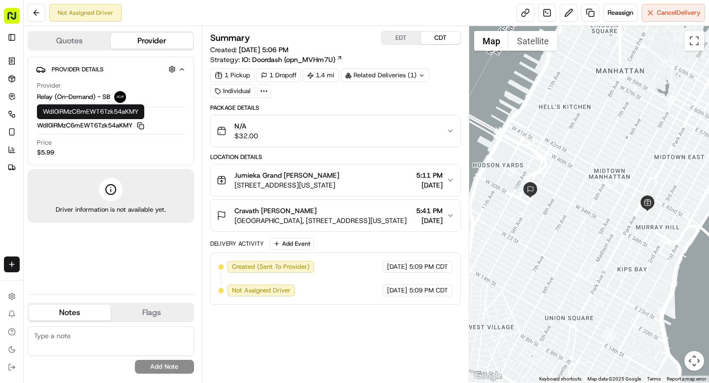
click at [142, 123] on icon "button" at bounding box center [140, 125] width 7 height 7
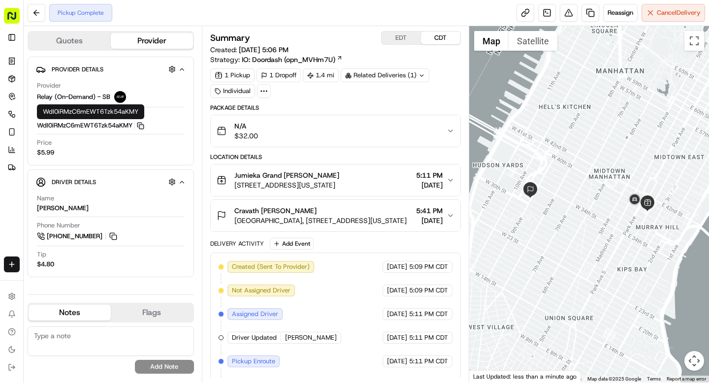
click at [309, 89] on div "1 Pickup 1 Dropoff 1.4 mi Related Deliveries (1) Individual" at bounding box center [335, 83] width 251 height 30
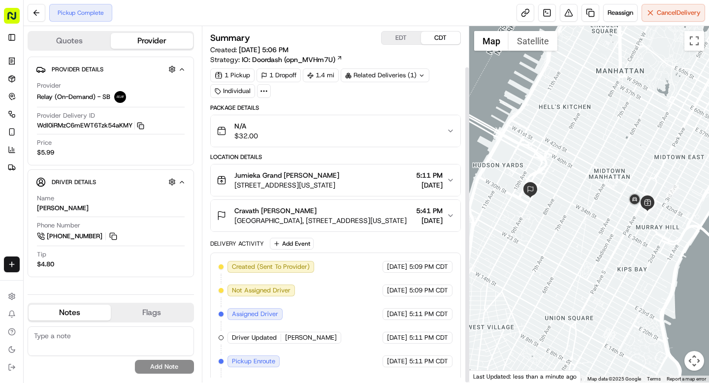
scroll to position [45, 0]
